Goal: Find specific page/section: Find specific page/section

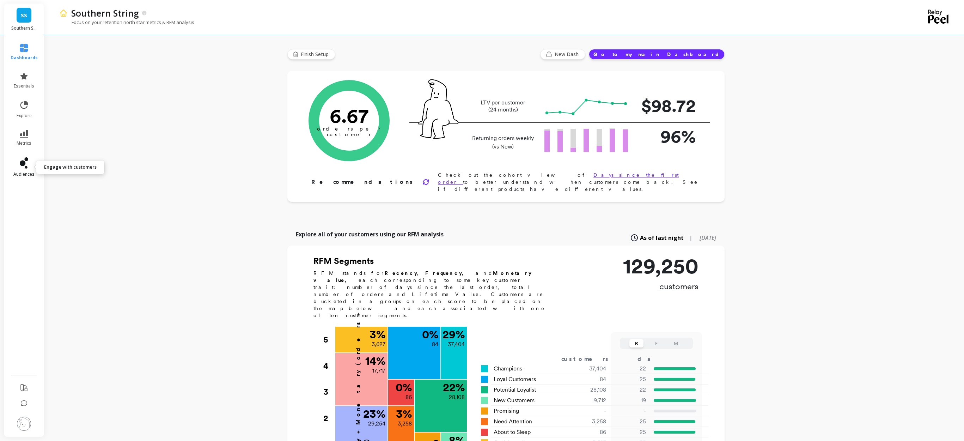
click at [23, 170] on link "audiences" at bounding box center [24, 167] width 27 height 20
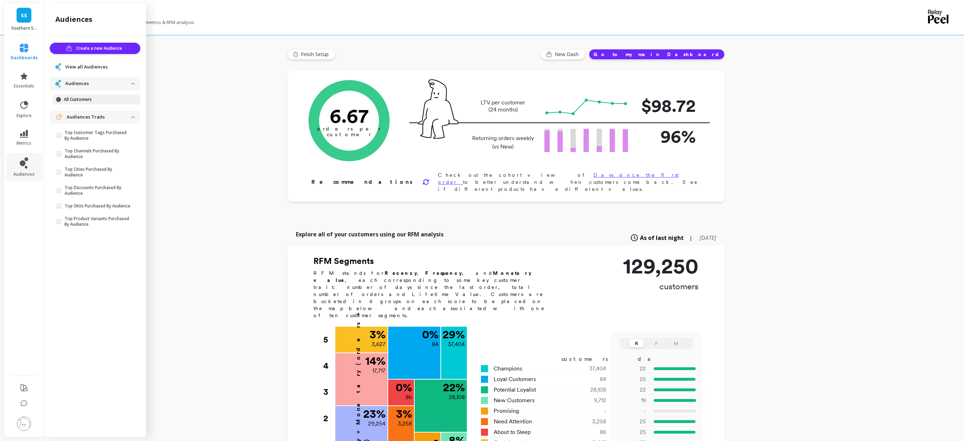
click at [97, 99] on p "All Customers" at bounding box center [97, 100] width 67 height 6
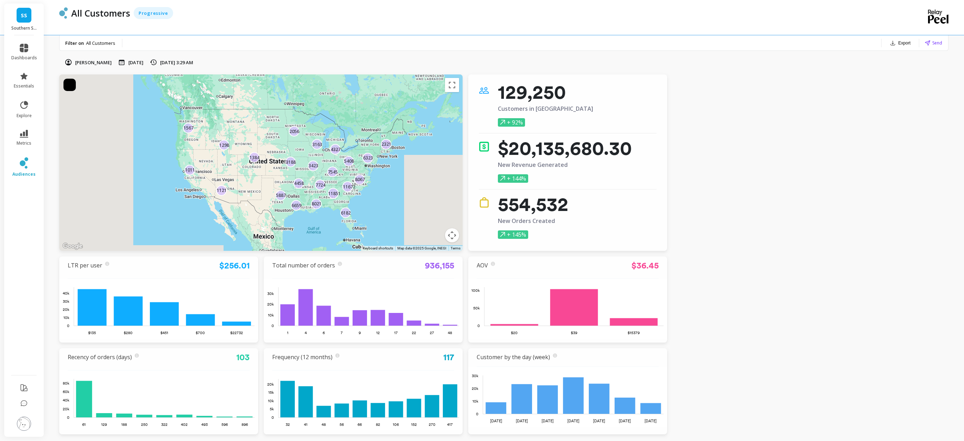
drag, startPoint x: 344, startPoint y: 215, endPoint x: 384, endPoint y: 200, distance: 42.7
click at [384, 200] on div "[CREDIT_CARD_NUMBER] 5408 7724 8021 11851 2056 1011 47 1567 3163 120 8067 1384 …" at bounding box center [907, 403] width 1213 height 508
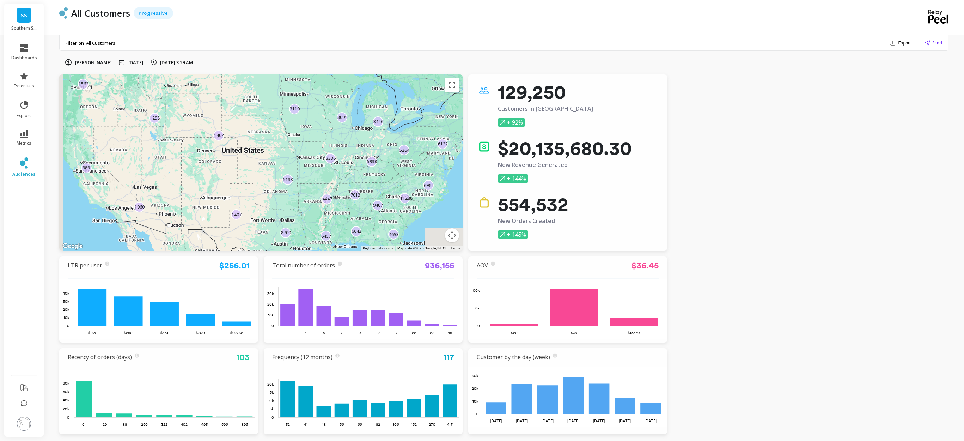
drag, startPoint x: 399, startPoint y: 189, endPoint x: 369, endPoint y: 181, distance: 30.4
click at [369, 181] on div "9407 1298 6642 1407 6457 5264 8700 3110 3091 1060 1402 989 1562 5938 3336 3531 …" at bounding box center [838, 408] width 1213 height 508
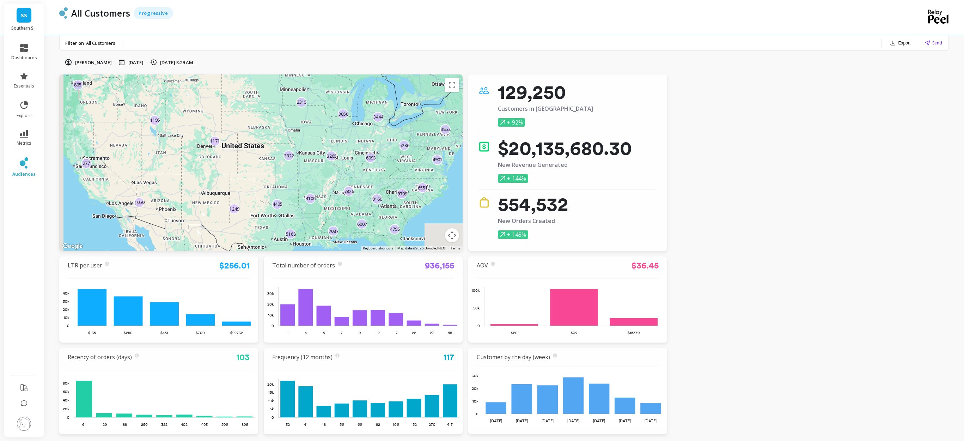
drag, startPoint x: 321, startPoint y: 183, endPoint x: 320, endPoint y: 178, distance: 5.0
click at [320, 178] on div "1171 3265 5286 2315 5168 1249 1050 6093 6551 3322 977 4796 9709 7087 9160 7826 …" at bounding box center [867, 412] width 1213 height 508
click at [93, 43] on span "All Customers" at bounding box center [100, 43] width 29 height 6
click at [77, 44] on p "Filter on" at bounding box center [74, 43] width 19 height 6
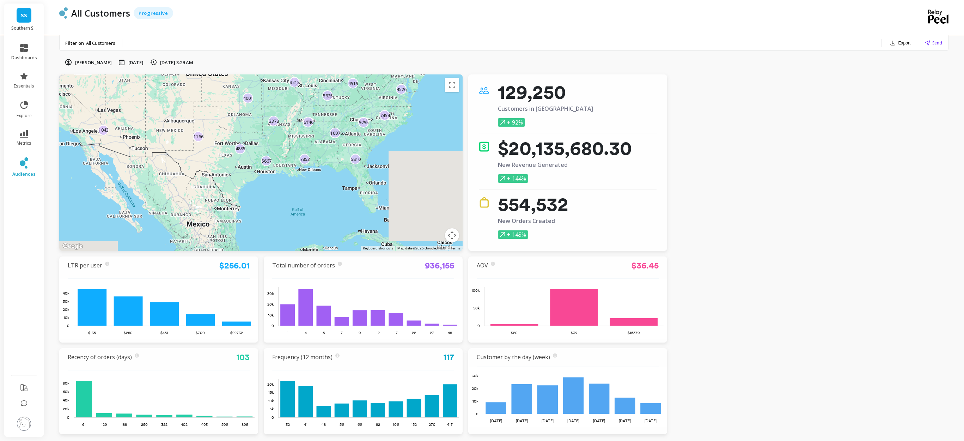
drag, startPoint x: 423, startPoint y: 215, endPoint x: 386, endPoint y: 141, distance: 82.1
click at [386, 141] on div "4885 7853 3119 1166 5810 1043 4526 6146 10978 965 7454 736 3218 3850 1166 3378 …" at bounding box center [831, 344] width 1213 height 508
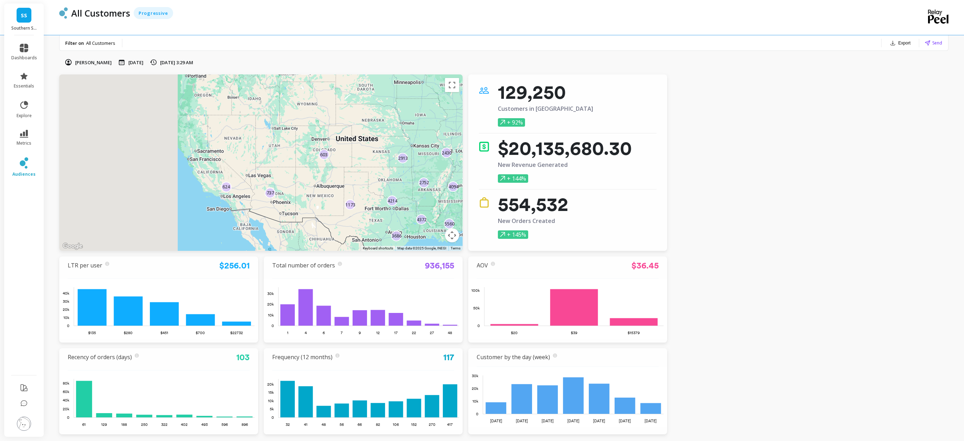
drag, startPoint x: 231, startPoint y: 169, endPoint x: 394, endPoint y: 235, distance: 176.4
click at [391, 235] on div "6397 4372 4094 603 3346 2913 3668 4214 5560 624 2427 1173 5182 5648 3626 4530 2…" at bounding box center [260, 162] width 403 height 176
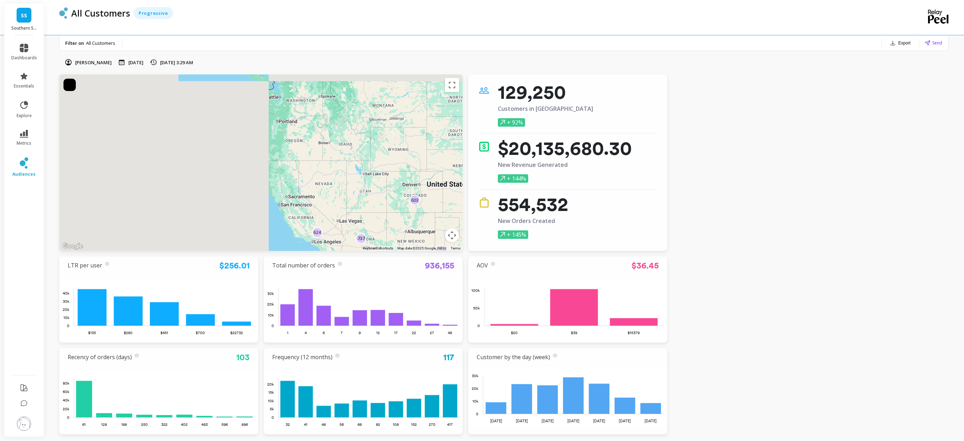
drag, startPoint x: 294, startPoint y: 218, endPoint x: 304, endPoint y: 233, distance: 17.9
click at [301, 232] on div "6397 4372 4094 603 3346 2913 3668 4214 5560 624 2427 1173 5182 5648 3626 4530 2…" at bounding box center [873, 448] width 1213 height 508
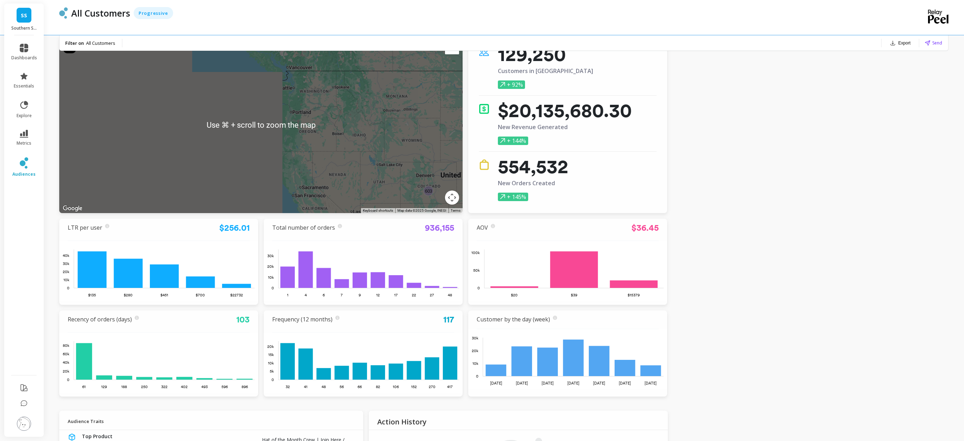
scroll to position [48, 0]
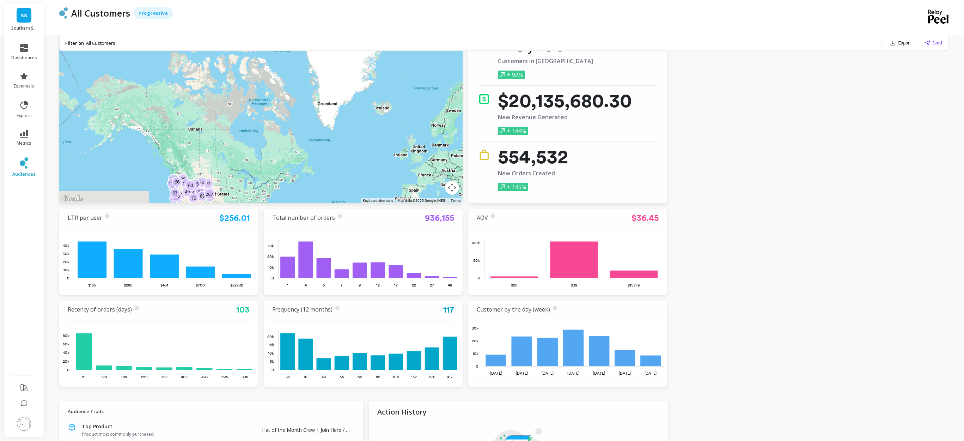
drag, startPoint x: 161, startPoint y: 141, endPoint x: 337, endPoint y: 163, distance: 176.7
click at [337, 163] on div "182 229 28 97 69 167 72 334 111 95 136 72 66 88 176 39 115 150 144 49 70 212 83…" at bounding box center [260, 115] width 403 height 176
drag, startPoint x: 299, startPoint y: 127, endPoint x: 380, endPoint y: 124, distance: 81.5
click at [380, 124] on div "182 229 28 97 69 167 72 334 111 95 136 72 66 88 176 39 115 150 144 49 70 212 83…" at bounding box center [867, 370] width 1213 height 508
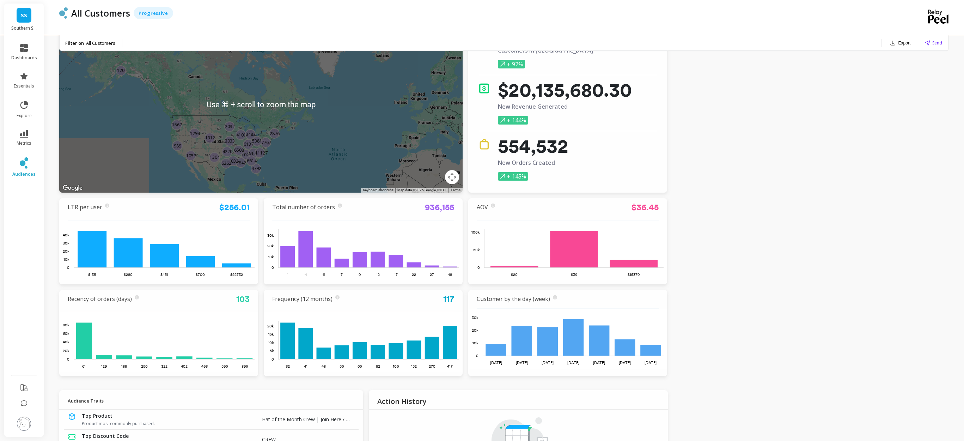
scroll to position [35, 0]
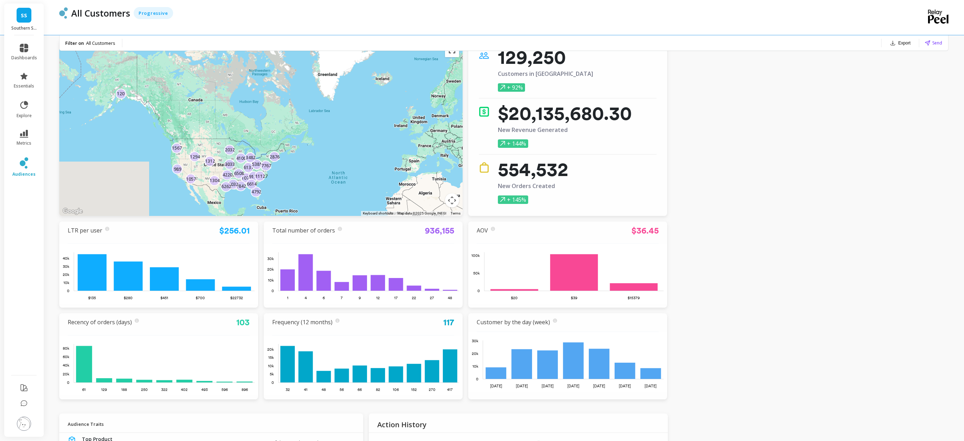
click at [449, 56] on button "Toggle fullscreen view" at bounding box center [452, 50] width 14 height 14
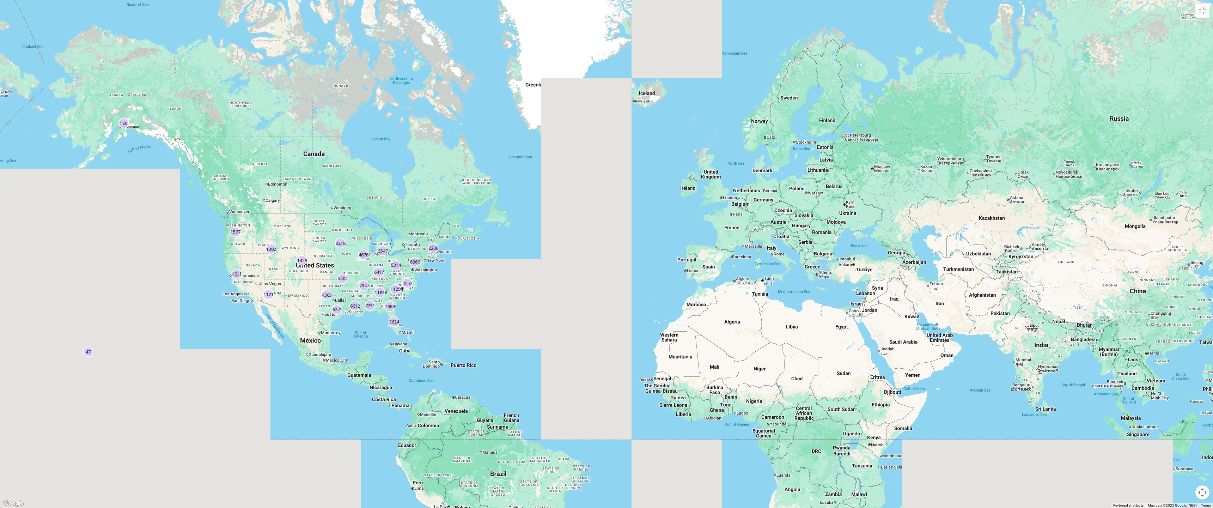
click at [125, 123] on p "120" at bounding box center [123, 123] width 7 height 6
click at [121, 120] on p "120" at bounding box center [123, 123] width 7 height 6
